Goal: Transaction & Acquisition: Obtain resource

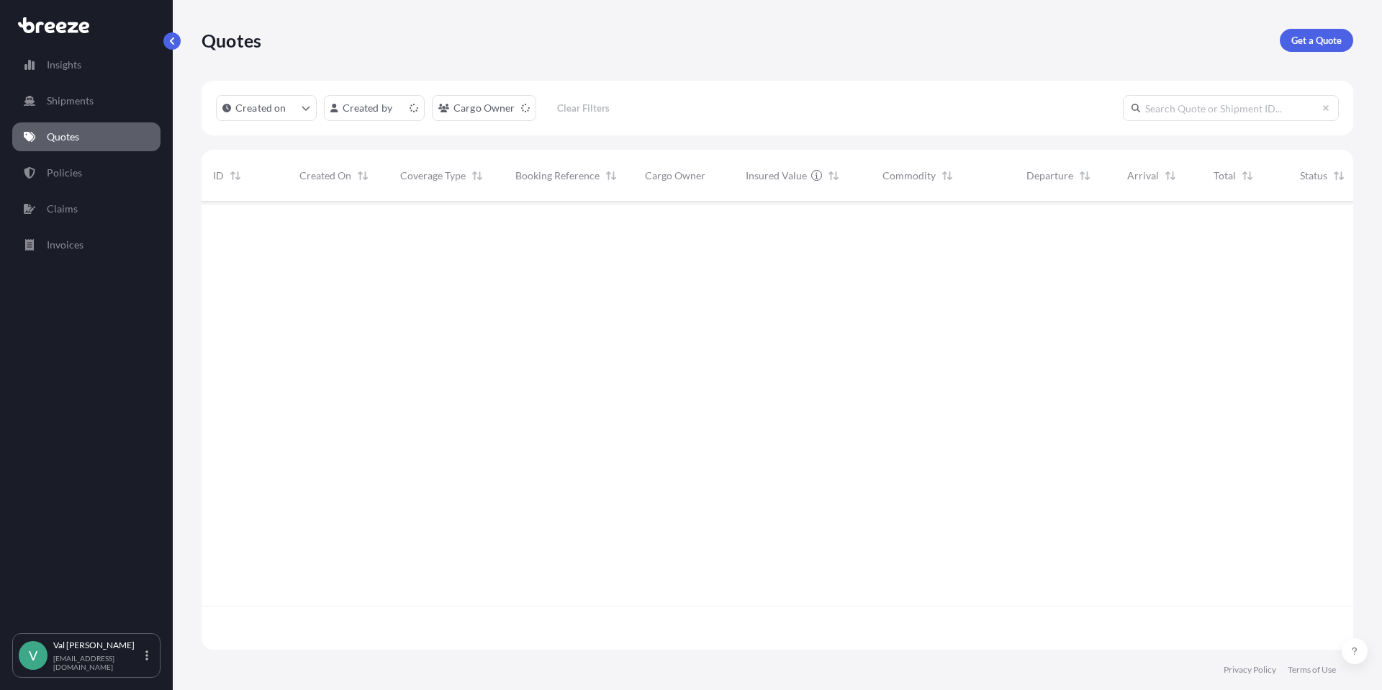
scroll to position [445, 1141]
click at [1315, 43] on p "Get a Quote" at bounding box center [1317, 40] width 50 height 14
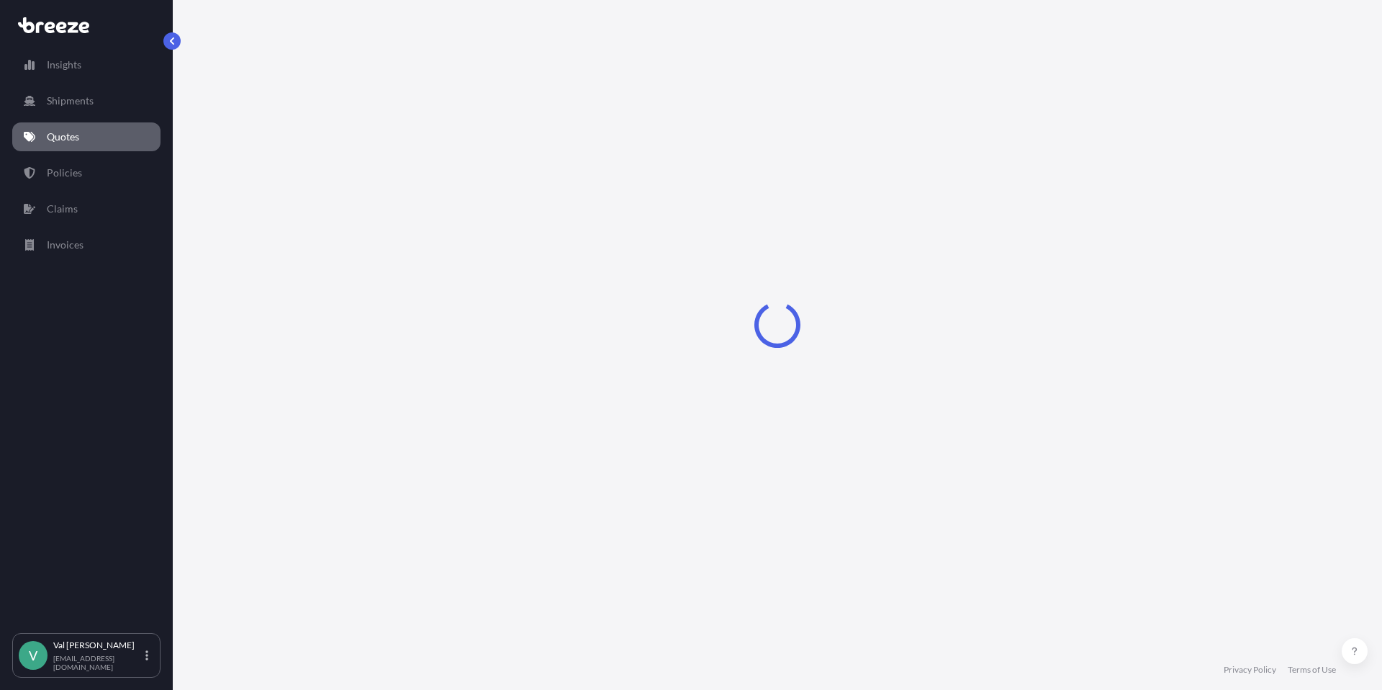
select select "Sea"
select select "1"
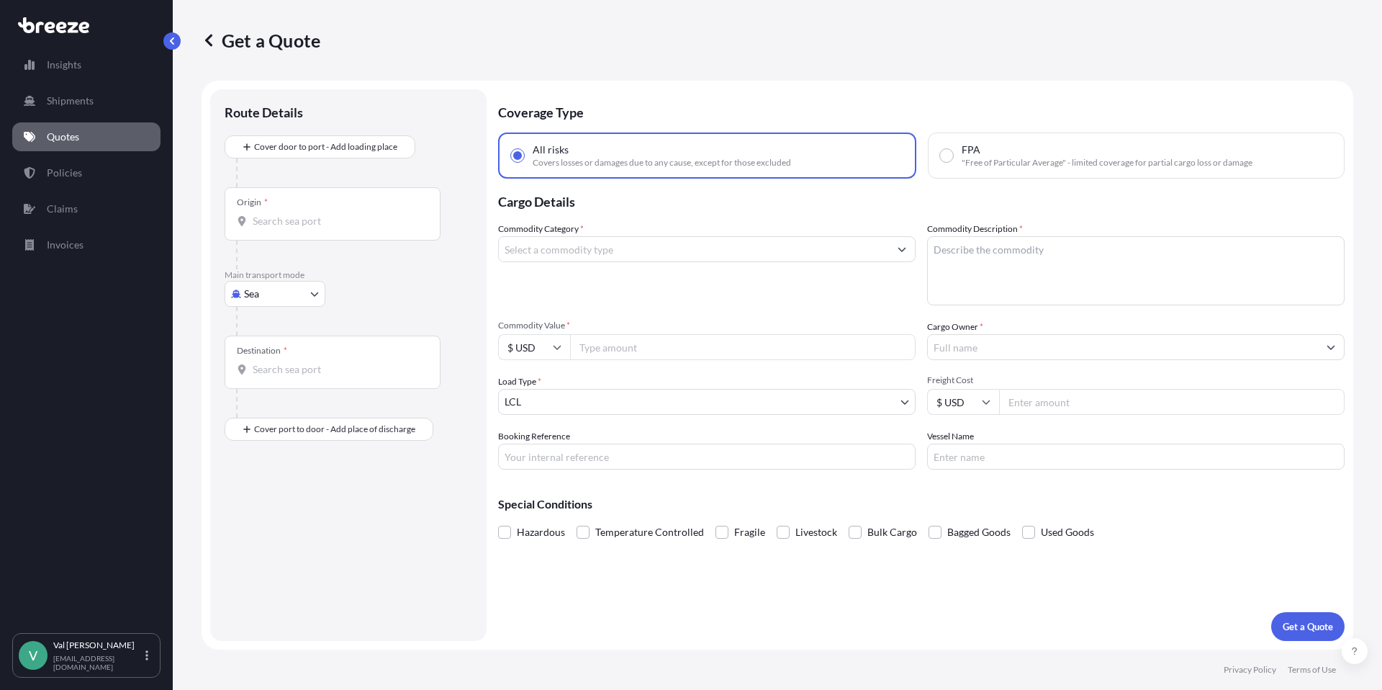
click at [302, 290] on body "Insights Shipments Quotes Policies Claims Invoices V [PERSON_NAME] [PERSON_NAME…" at bounding box center [691, 345] width 1382 height 690
click at [284, 374] on div "Road" at bounding box center [274, 383] width 89 height 26
select select "Road"
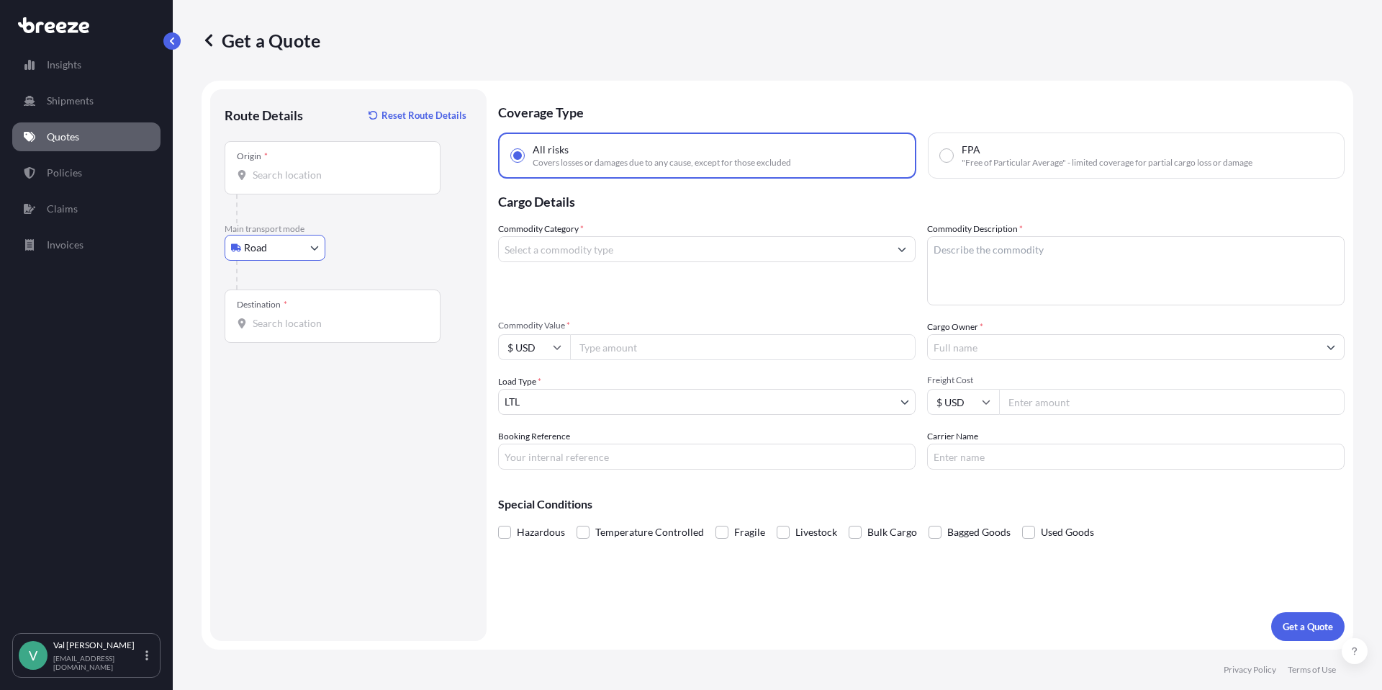
click at [339, 171] on input "Origin *" at bounding box center [338, 175] width 170 height 14
type input "[GEOGRAPHIC_DATA], [GEOGRAPHIC_DATA]"
click at [302, 320] on input "Destination *" at bounding box center [338, 323] width 170 height 14
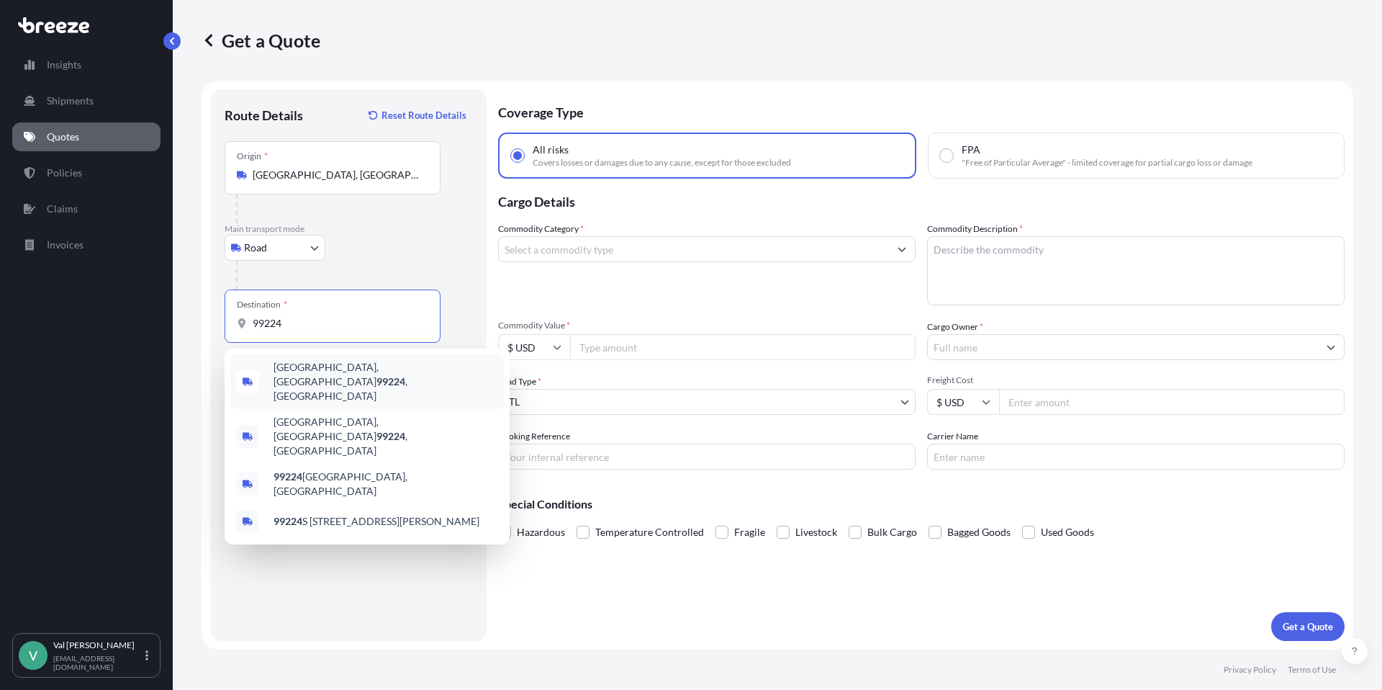
click at [322, 366] on span "[GEOGRAPHIC_DATA], WA 99224 , [GEOGRAPHIC_DATA]" at bounding box center [386, 381] width 225 height 43
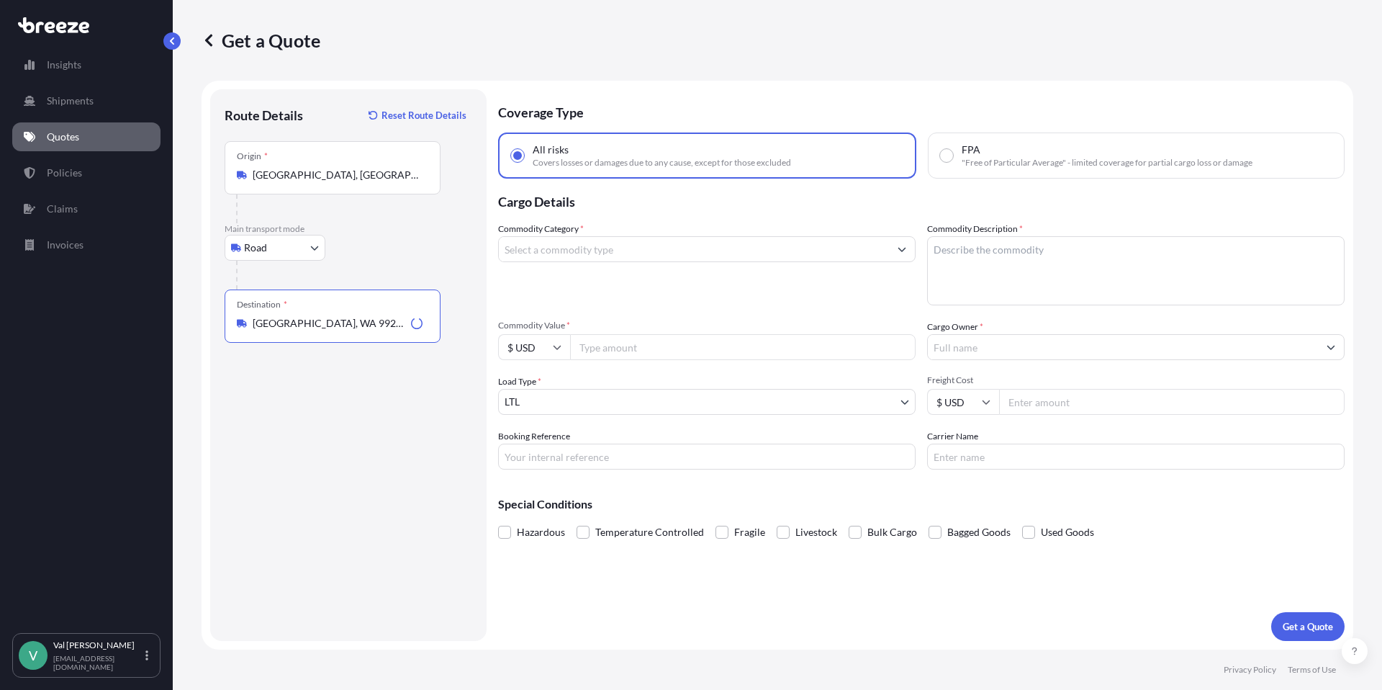
type input "[GEOGRAPHIC_DATA], WA 99224, [GEOGRAPHIC_DATA]"
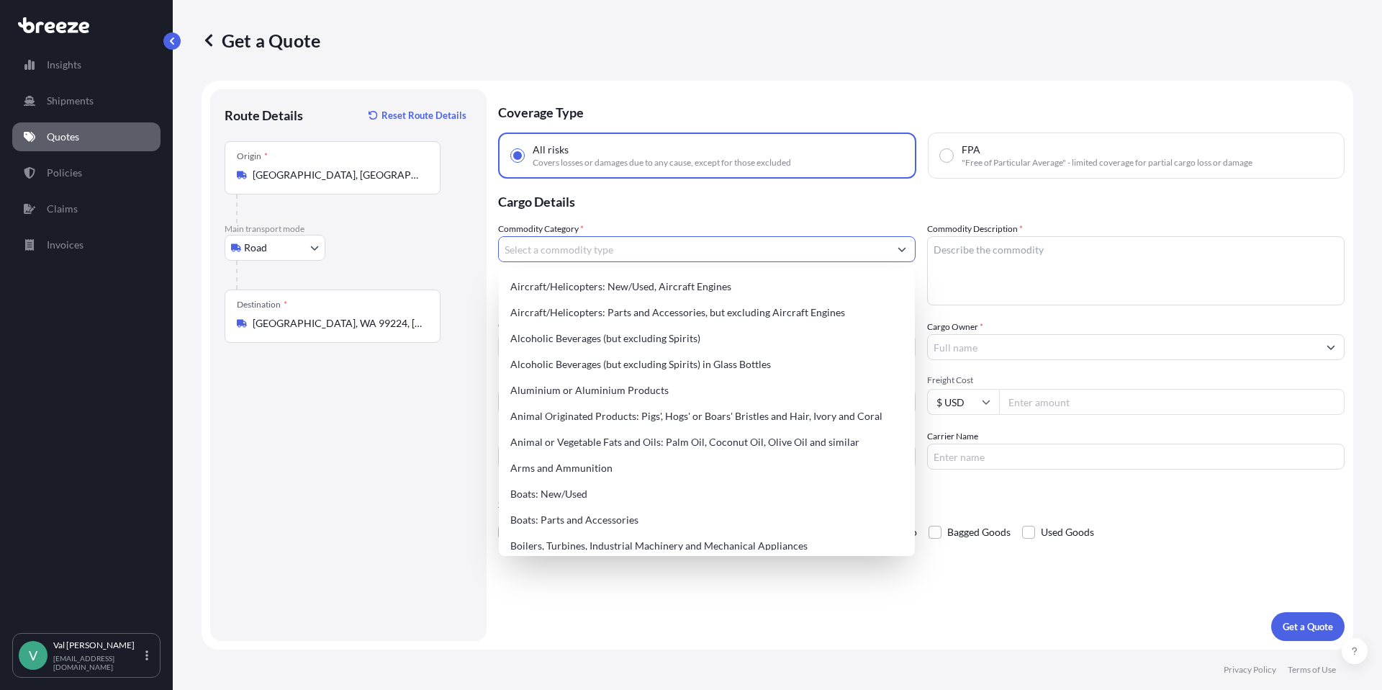
click at [549, 253] on input "Commodity Category *" at bounding box center [694, 249] width 390 height 26
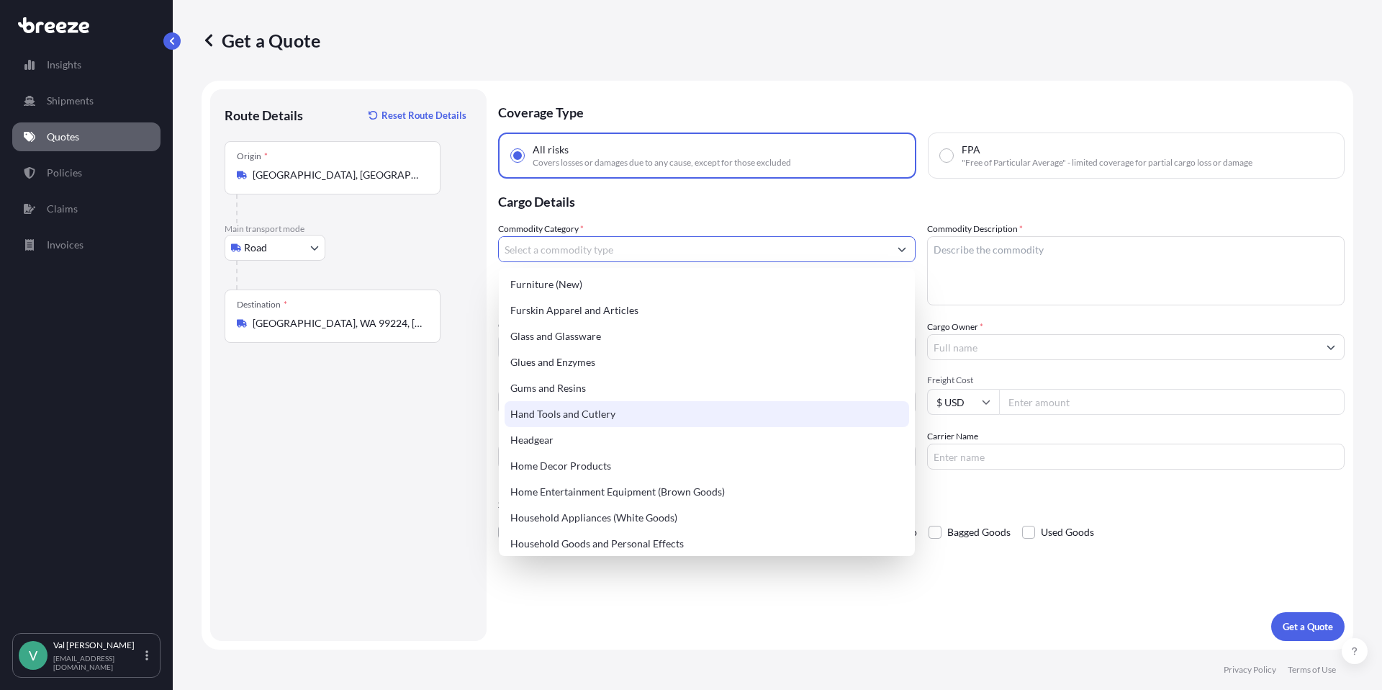
scroll to position [1263, 0]
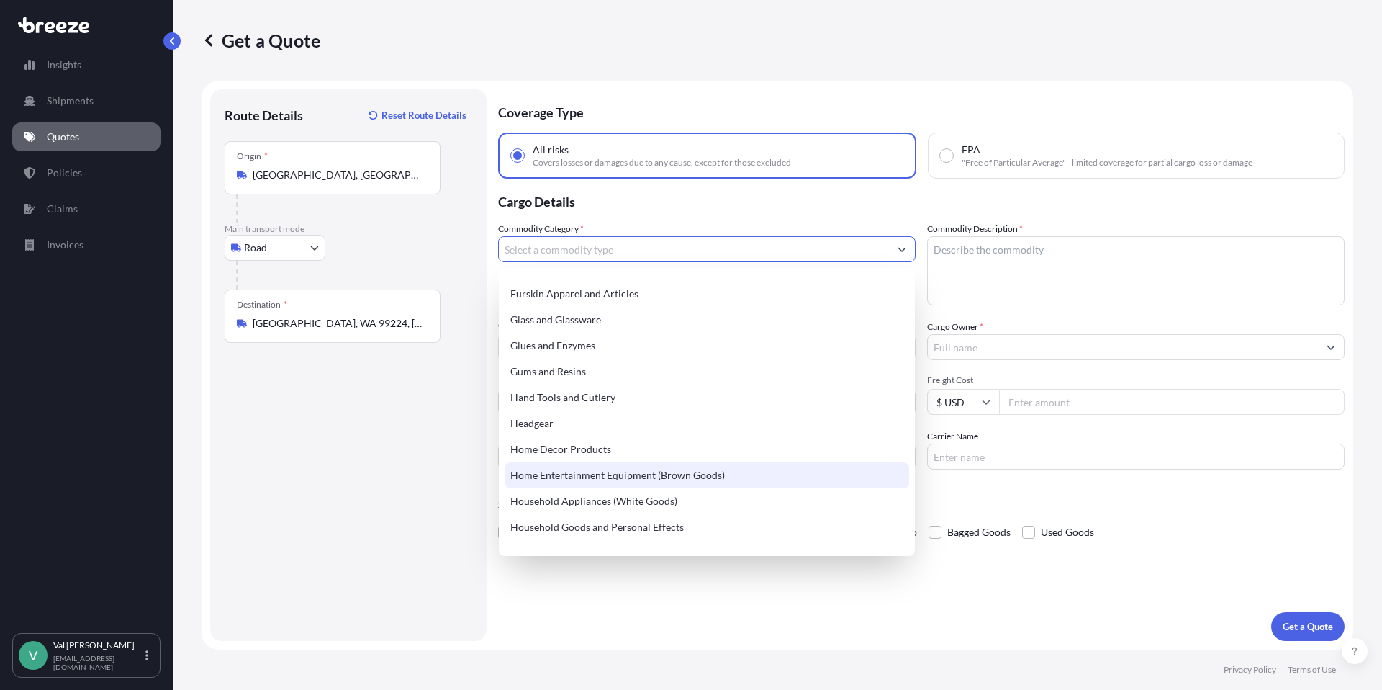
click at [654, 472] on div "Home Entertainment Equipment (Brown Goods)" at bounding box center [707, 475] width 405 height 26
type input "Home Entertainment Equipment (Brown Goods)"
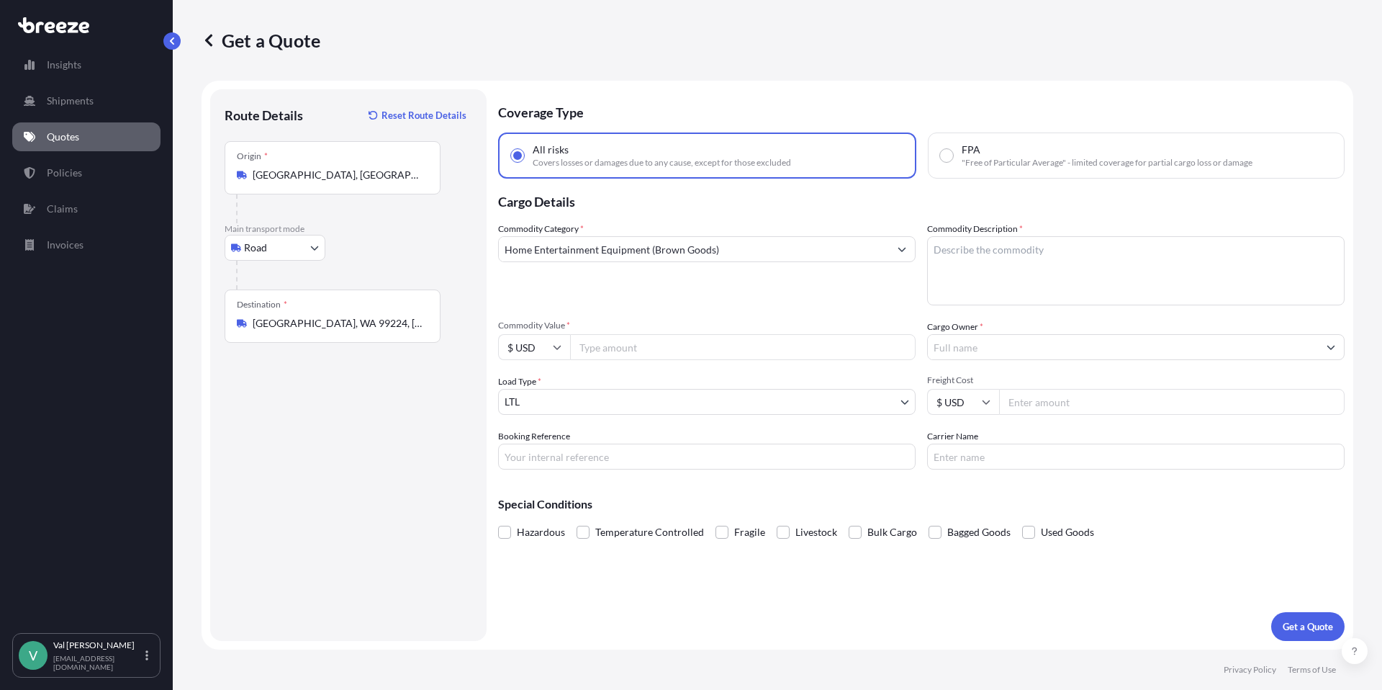
click at [615, 352] on input "Commodity Value *" at bounding box center [743, 347] width 346 height 26
type input "2"
type input "8600"
click at [613, 455] on input "Booking Reference" at bounding box center [707, 457] width 418 height 26
type input "118126-8"
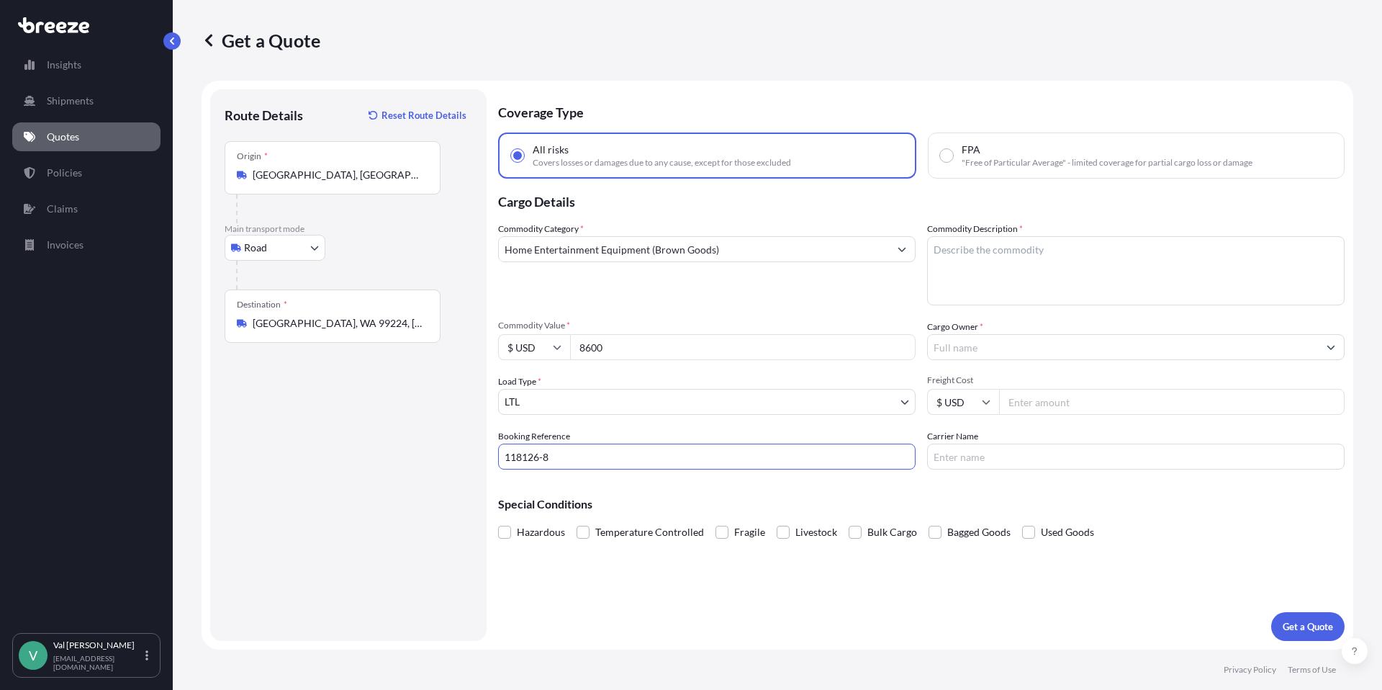
click at [1051, 251] on textarea "Commodity Description *" at bounding box center [1136, 270] width 418 height 69
type textarea "tv"
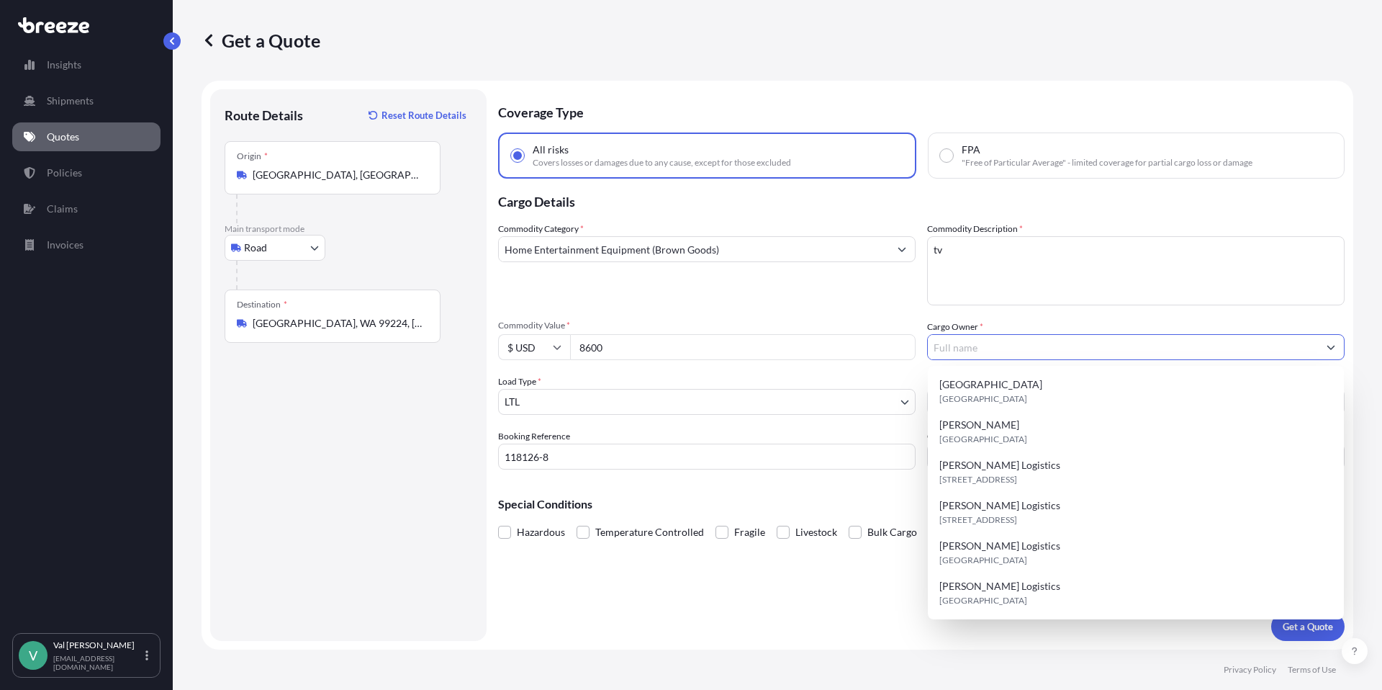
click at [1016, 346] on input "Cargo Owner *" at bounding box center [1123, 347] width 390 height 26
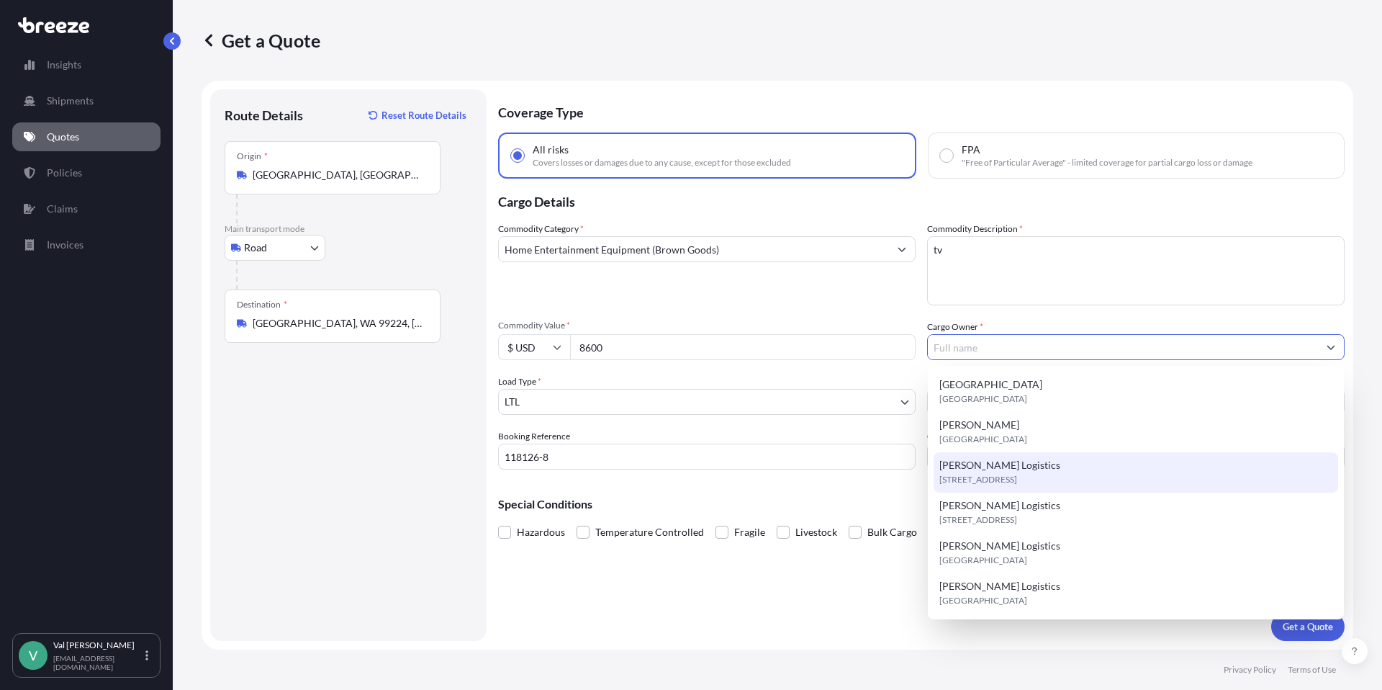
click at [1017, 481] on span "[STREET_ADDRESS]" at bounding box center [979, 479] width 78 height 14
type input "[PERSON_NAME] Logistics"
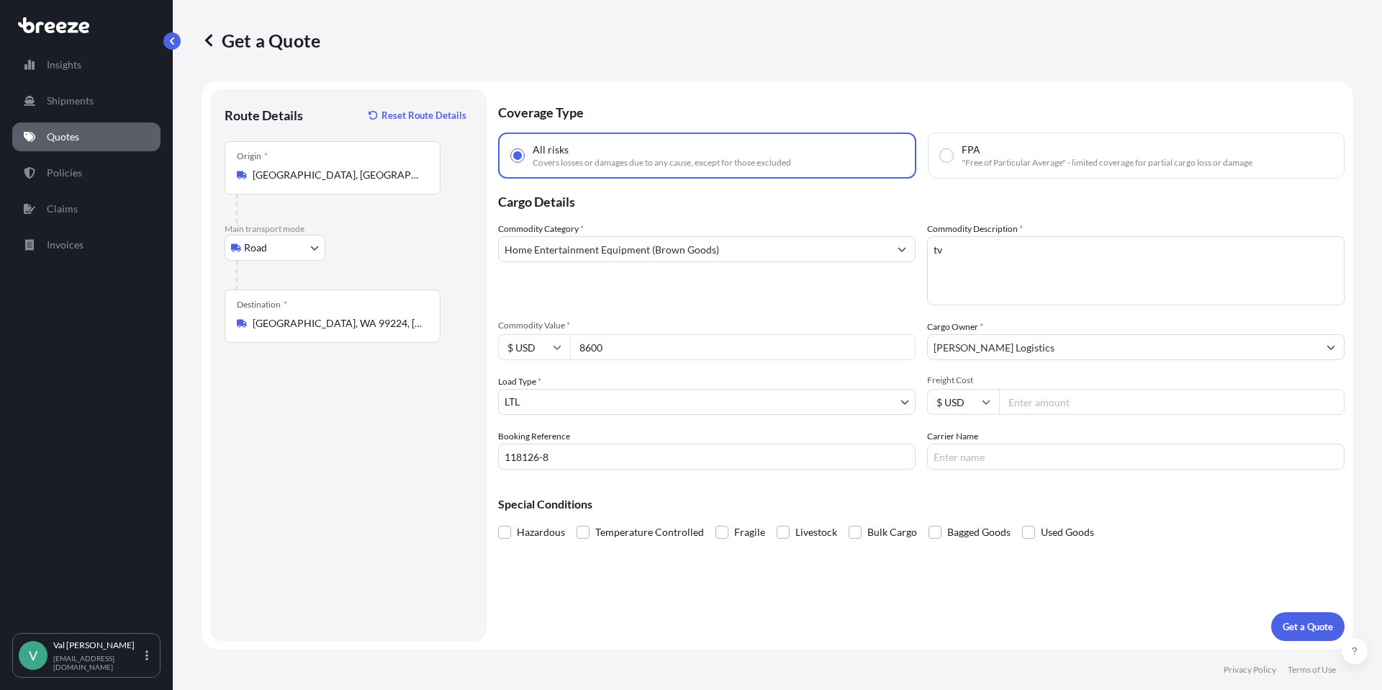
click at [1049, 402] on input "Freight Cost" at bounding box center [1172, 402] width 346 height 26
type input "600.53"
click at [1030, 461] on input "Carrier Name" at bounding box center [1136, 457] width 418 height 26
type input "XPO LOGISTICS"
click at [1320, 621] on p "Get a Quote" at bounding box center [1308, 626] width 50 height 14
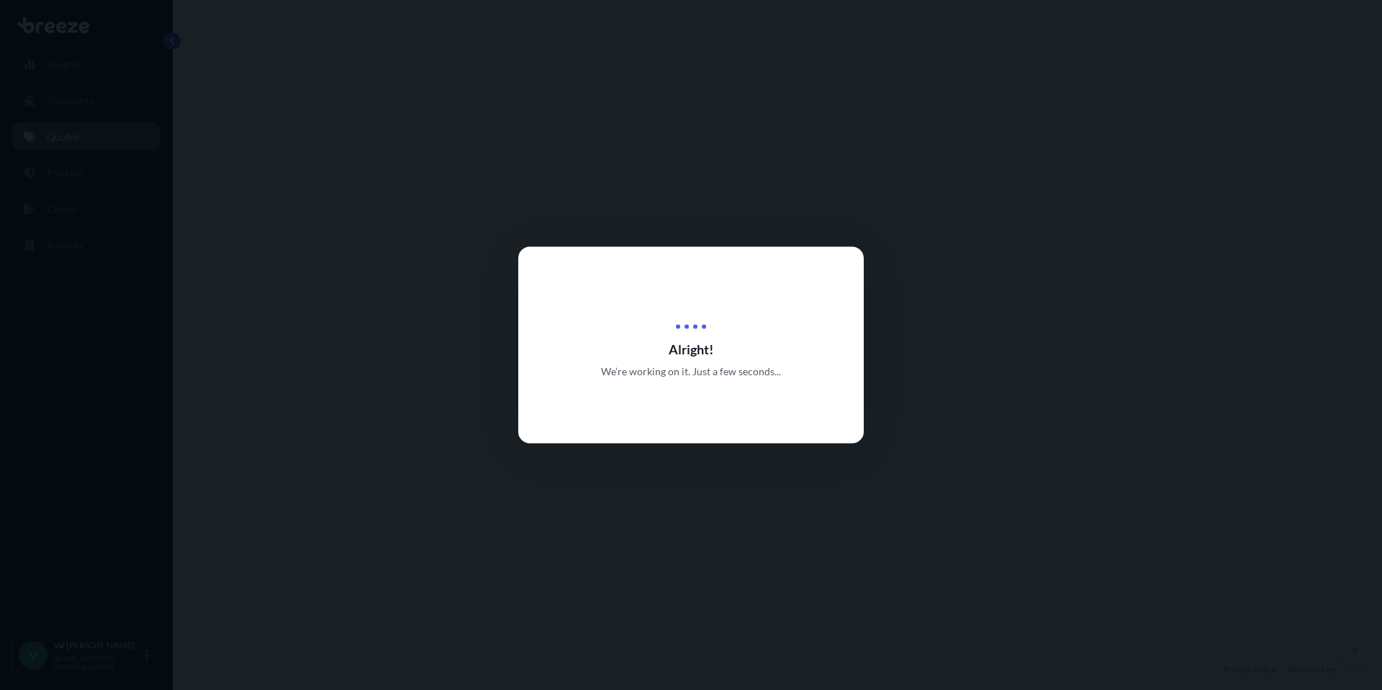
select select "Road"
select select "1"
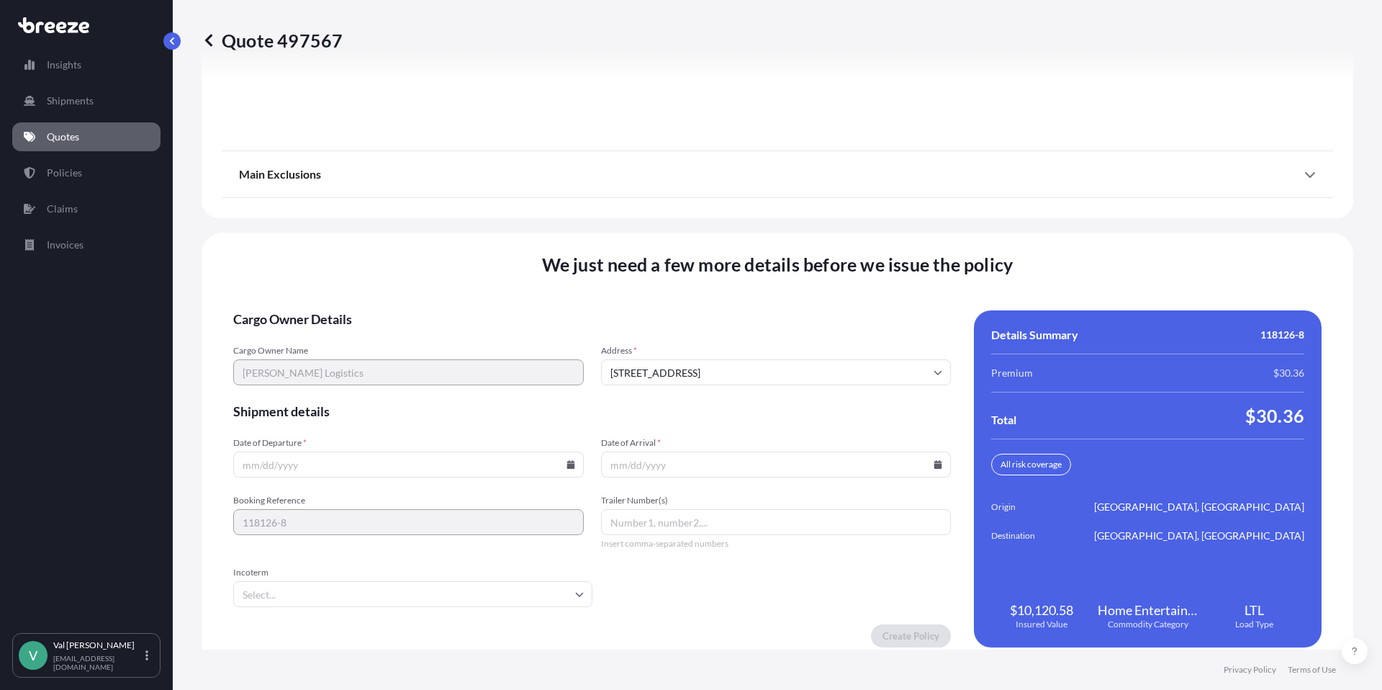
scroll to position [1953, 0]
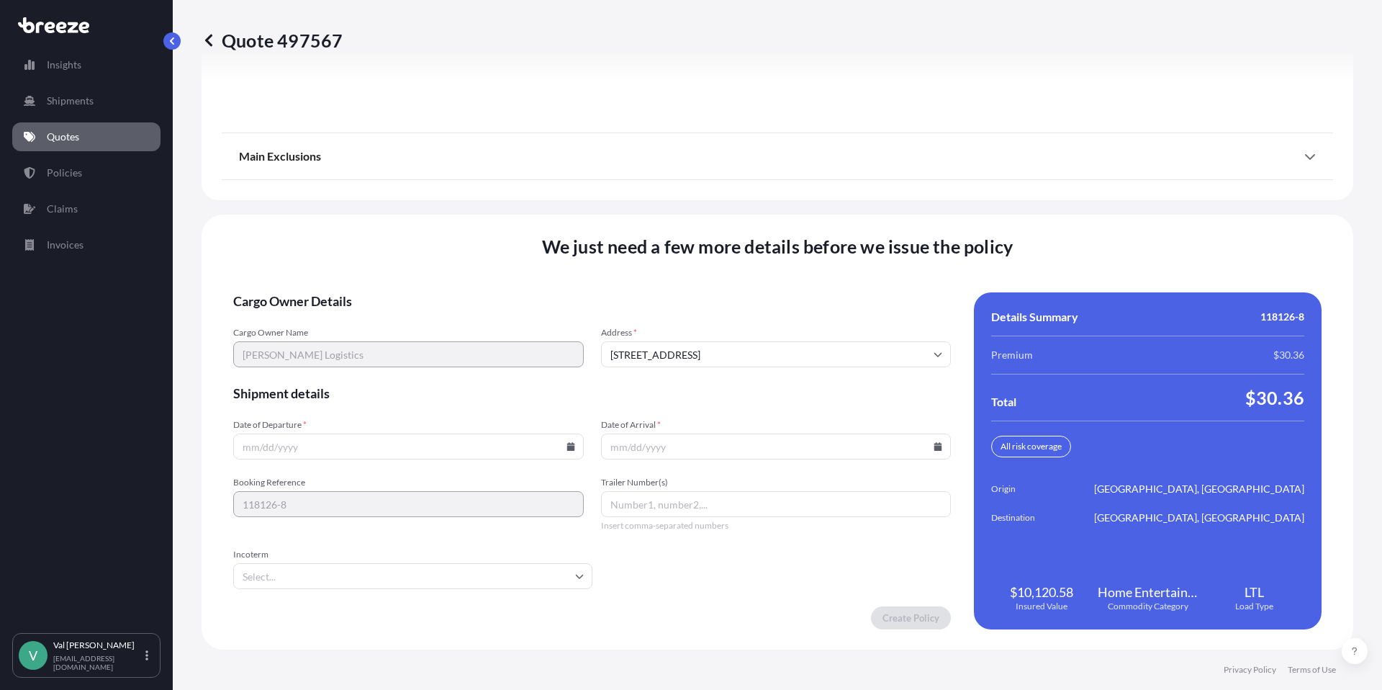
click at [567, 449] on icon at bounding box center [571, 446] width 8 height 9
click at [372, 370] on button "27" at bounding box center [372, 372] width 23 height 23
type input "[DATE]"
click at [935, 446] on icon at bounding box center [939, 446] width 8 height 9
click at [869, 202] on icon at bounding box center [870, 204] width 4 height 8
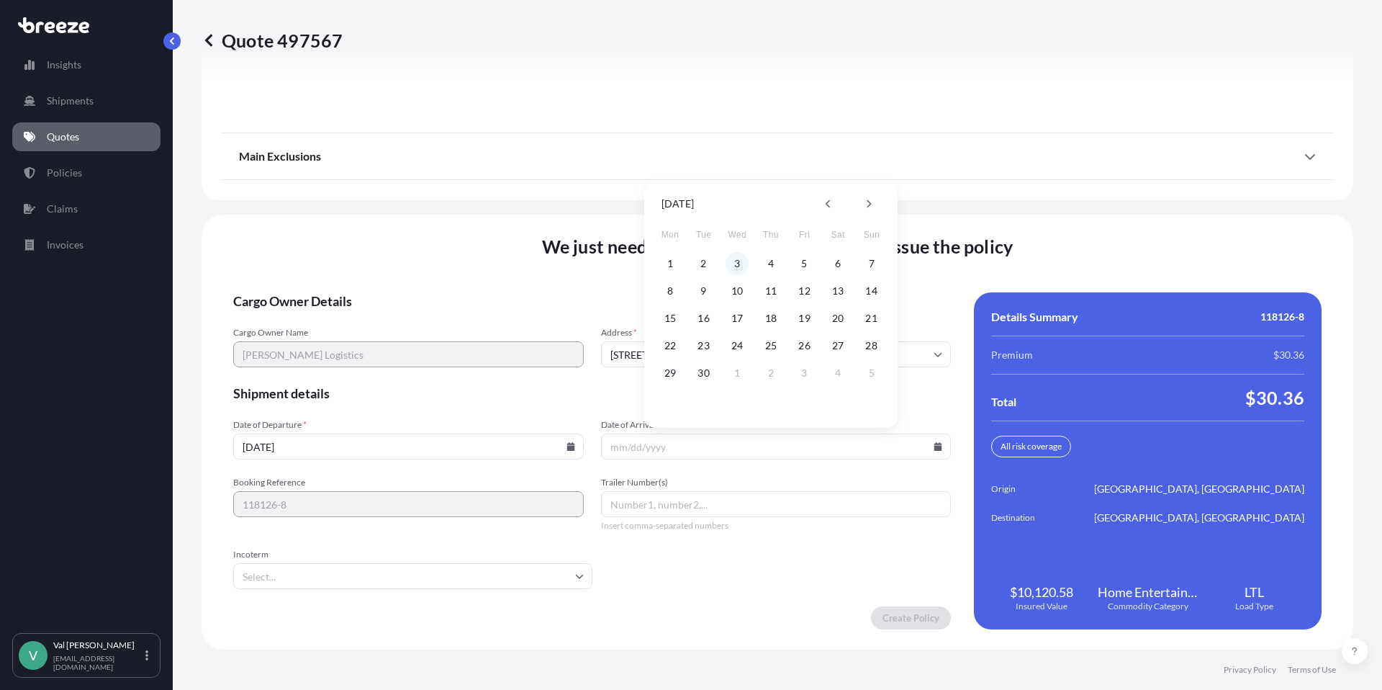
click at [736, 257] on button "3" at bounding box center [737, 263] width 23 height 23
type input "[DATE]"
